Goal: Task Accomplishment & Management: Manage account settings

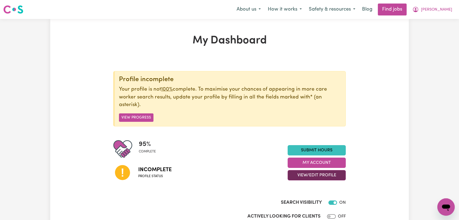
drag, startPoint x: 328, startPoint y: 173, endPoint x: 325, endPoint y: 177, distance: 5.0
click at [328, 174] on button "View/Edit Profile" at bounding box center [317, 175] width 58 height 10
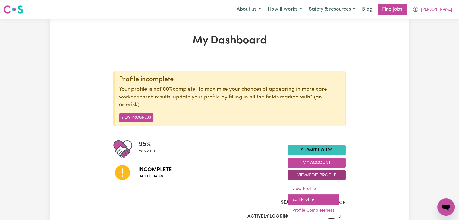
click at [315, 197] on link "Edit Profile" at bounding box center [313, 199] width 51 height 11
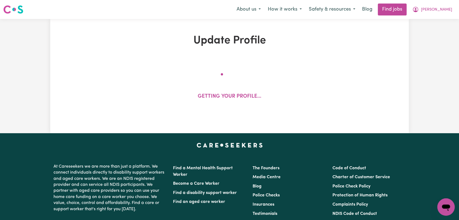
select select "female"
select select "Australian Citizen"
select select "Studying a healthcare related degree or qualification"
select select "62"
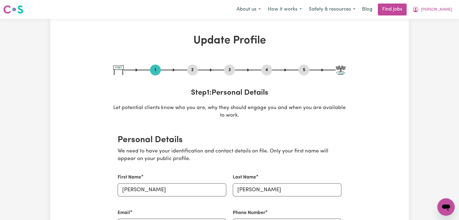
click at [192, 68] on button "2" at bounding box center [192, 70] width 11 height 7
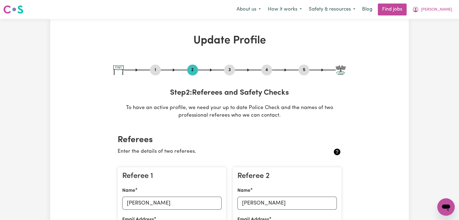
click at [229, 68] on button "3" at bounding box center [229, 70] width 11 height 7
select select "2012"
select select "2022"
select select "Certificate III (Individual Support)"
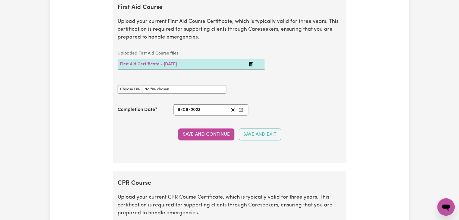
scroll to position [1056, 0]
click at [163, 62] on link "First Aid Certificate - 10/09/2023" at bounding box center [148, 64] width 57 height 4
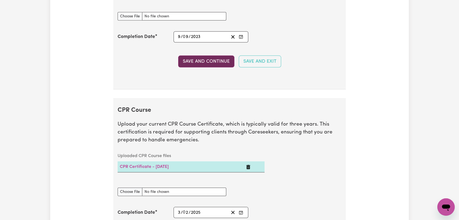
scroll to position [1147, 0]
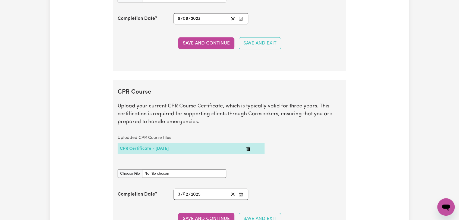
click at [148, 149] on link "CPR Certificate - 04/02/2025" at bounding box center [144, 149] width 49 height 4
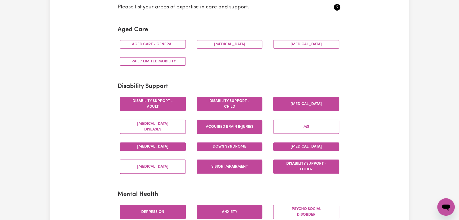
scroll to position [0, 0]
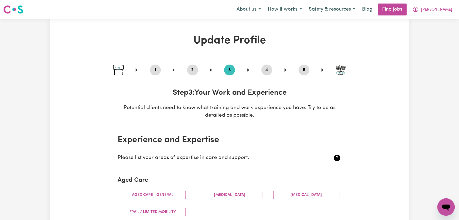
click at [265, 67] on button "4" at bounding box center [266, 70] width 11 height 7
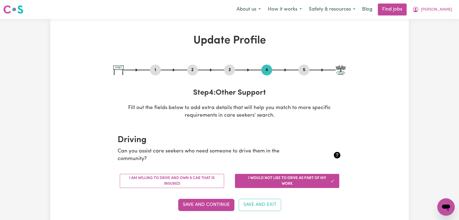
click at [300, 68] on button "5" at bounding box center [303, 70] width 11 height 7
select select "I am providing services privately on my own"
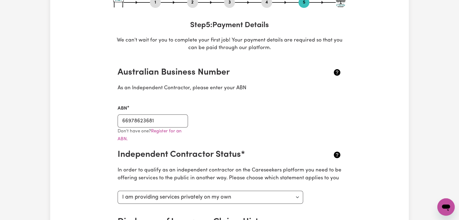
scroll to position [30, 0]
